Goal: Task Accomplishment & Management: Manage account settings

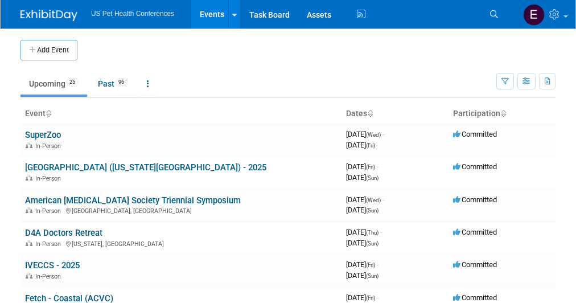
click at [71, 199] on link "American [MEDICAL_DATA] Society Triennial Symposium" at bounding box center [133, 200] width 216 height 10
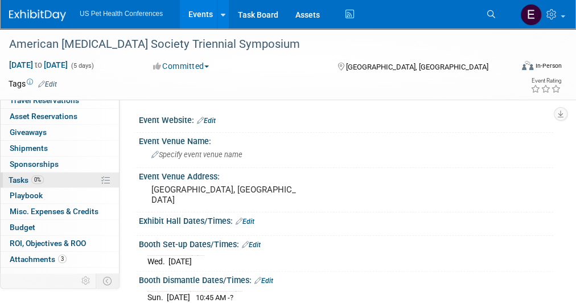
click at [30, 173] on link "0% Tasks 0%" at bounding box center [60, 180] width 118 height 15
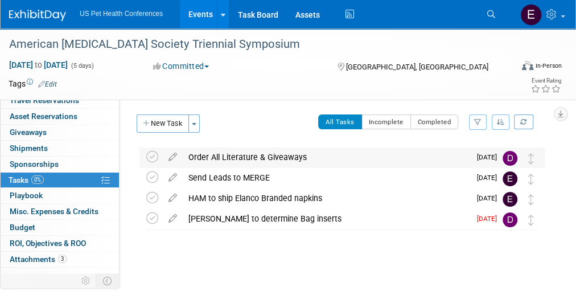
click at [261, 159] on div "Order All Literature & Giveaways" at bounding box center [327, 156] width 288 height 19
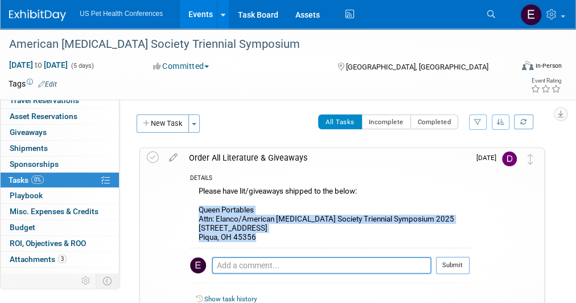
drag, startPoint x: 263, startPoint y: 239, endPoint x: 196, endPoint y: 210, distance: 73.4
click at [196, 210] on div "Please have lit/giveaways shipped to the below: Queen Portables Attn: Elanco/Am…" at bounding box center [330, 215] width 280 height 63
copy div "Queen Portables Attn: Elanco/American [MEDICAL_DATA] Society Triennial Symposiu…"
click at [64, 179] on link "0% Tasks 0%" at bounding box center [60, 180] width 118 height 15
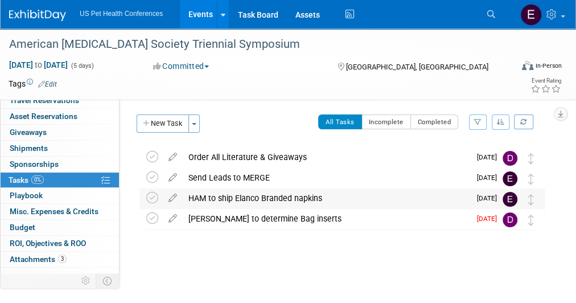
click at [235, 196] on div "HAM to ship Elanco Branded napkins" at bounding box center [327, 197] width 288 height 19
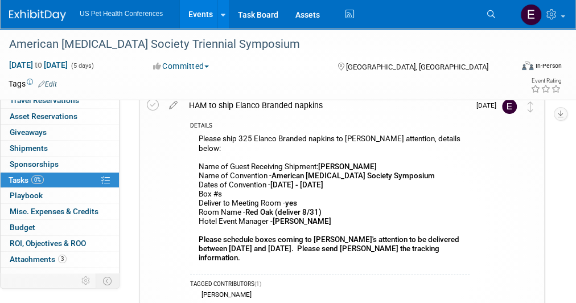
scroll to position [95, 0]
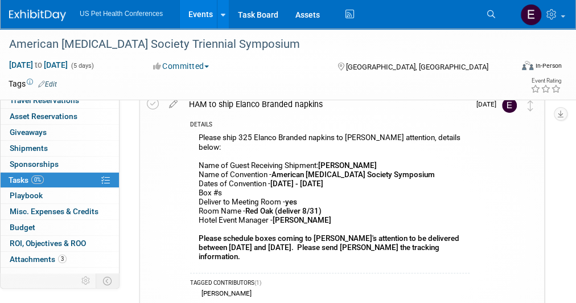
click at [227, 204] on div "Please ship 325 Elanco Branded napkins to [PERSON_NAME] attention, details belo…" at bounding box center [330, 198] width 280 height 137
click at [548, 211] on div "Event Website: Edit Event Venue Name: Specify event venue name Event Venue Addr…" at bounding box center [337, 121] width 434 height 233
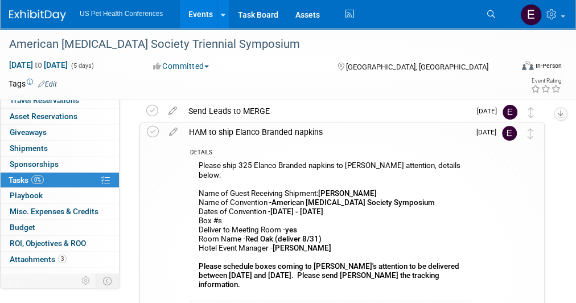
scroll to position [72, 0]
